Goal: Information Seeking & Learning: Learn about a topic

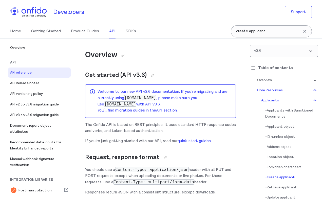
select select "bash"
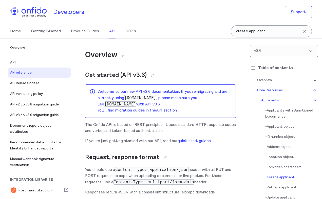
select select "bash"
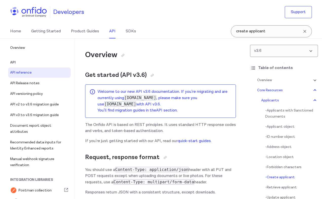
select select "bash"
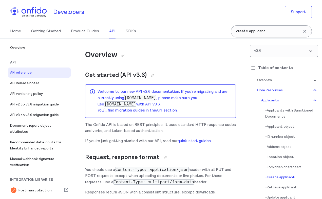
select select "bash"
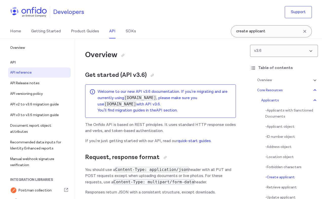
select select "bash"
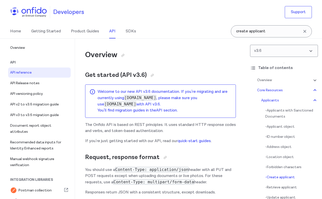
select select "bash"
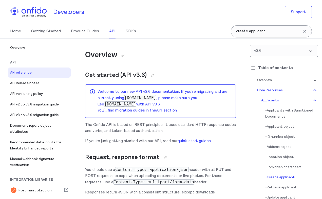
select select "bash"
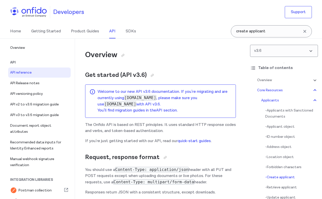
select select "bash"
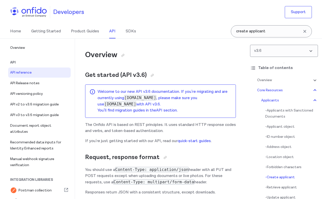
select select "bash"
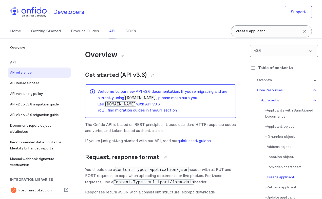
select select "bash"
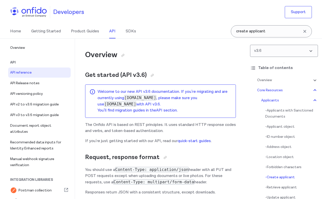
select select "bash"
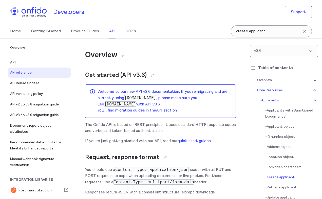
select select "bash"
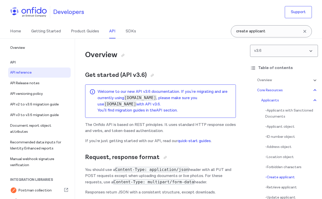
select select "bash"
select select "ruby"
select select "bash"
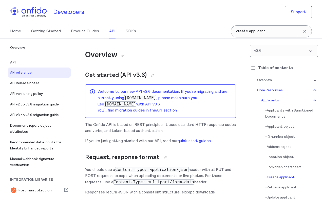
select select "bash"
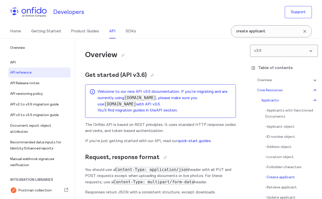
select select "bash"
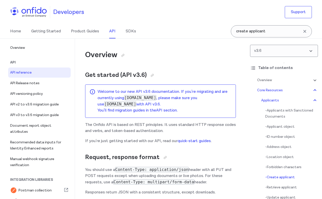
select select "bash"
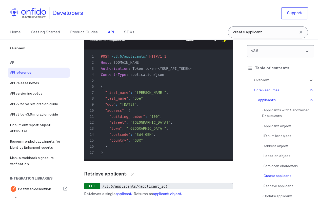
scroll to position [8816, 0]
